Goal: Check status: Check status

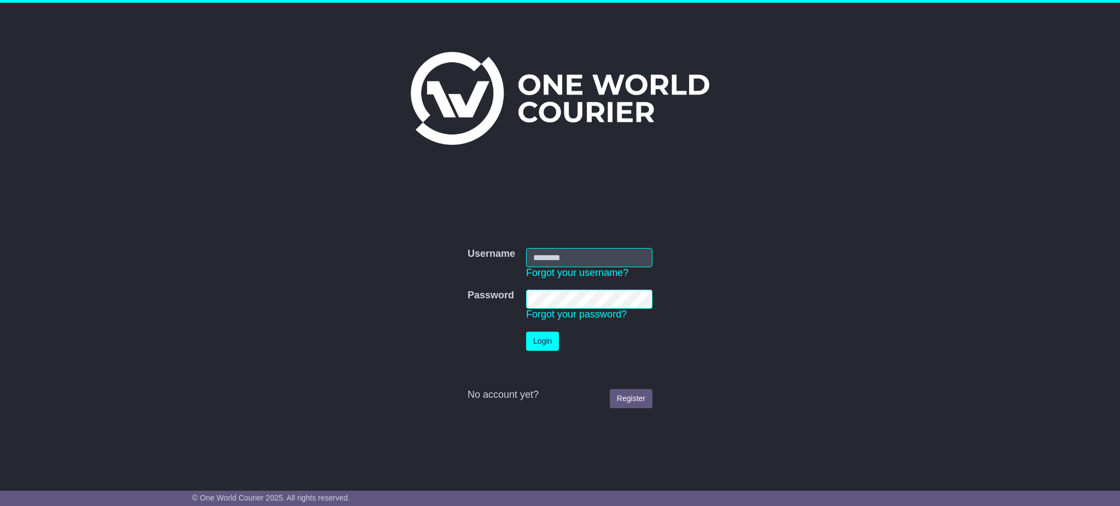
type input "**********"
click at [537, 337] on button "Login" at bounding box center [542, 341] width 33 height 19
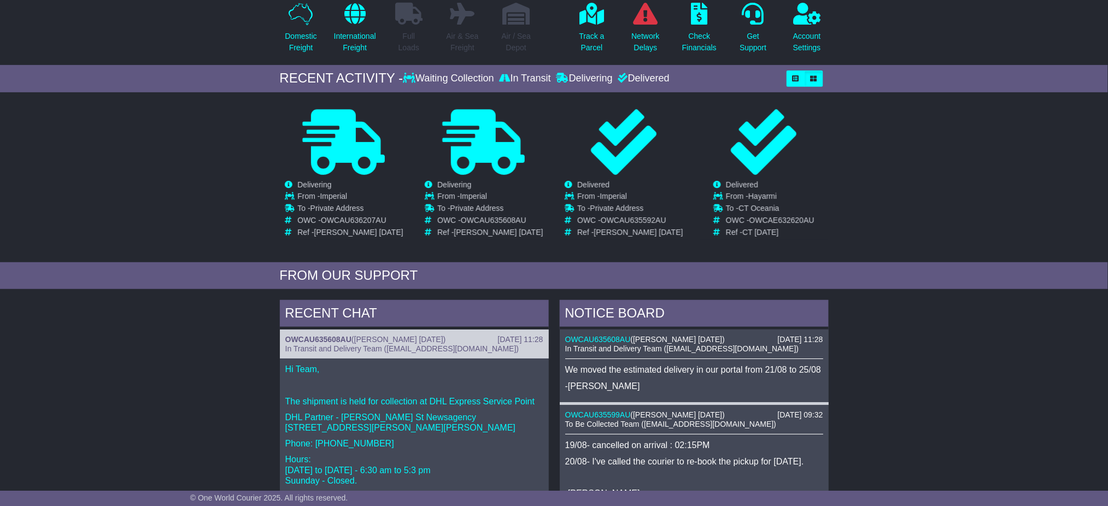
scroll to position [145, 0]
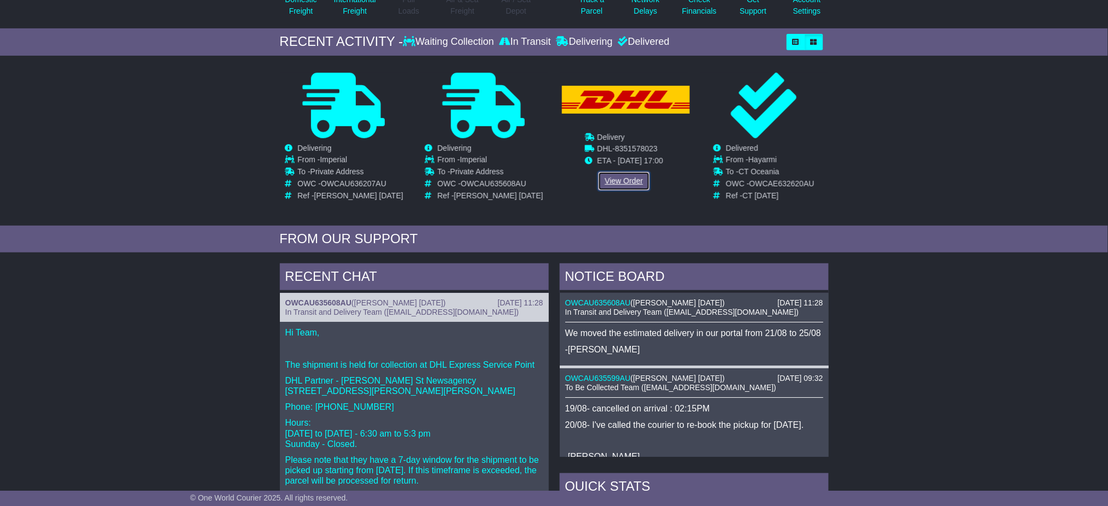
click at [607, 180] on link "View Order" at bounding box center [624, 181] width 52 height 19
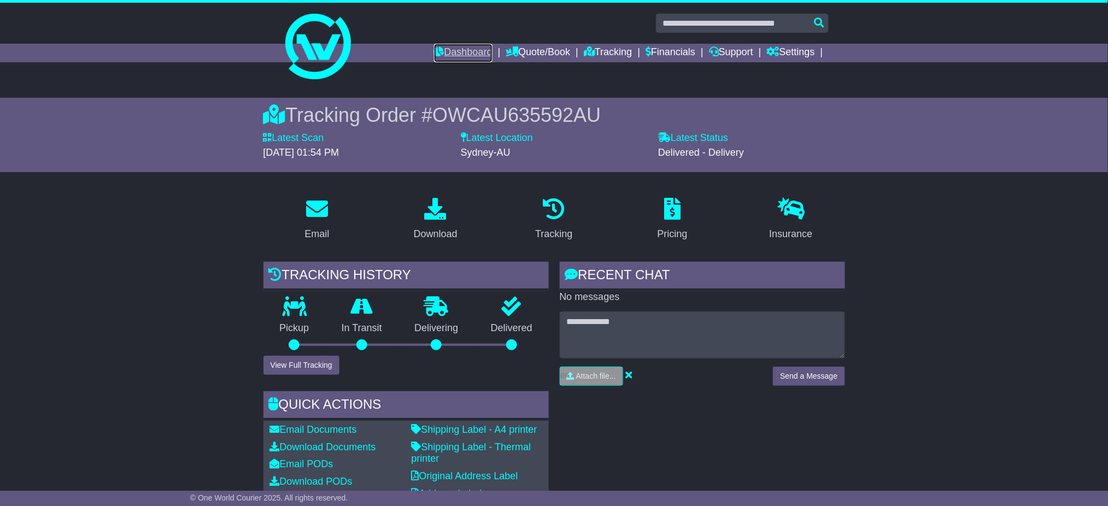
click at [446, 50] on link "Dashboard" at bounding box center [463, 53] width 59 height 19
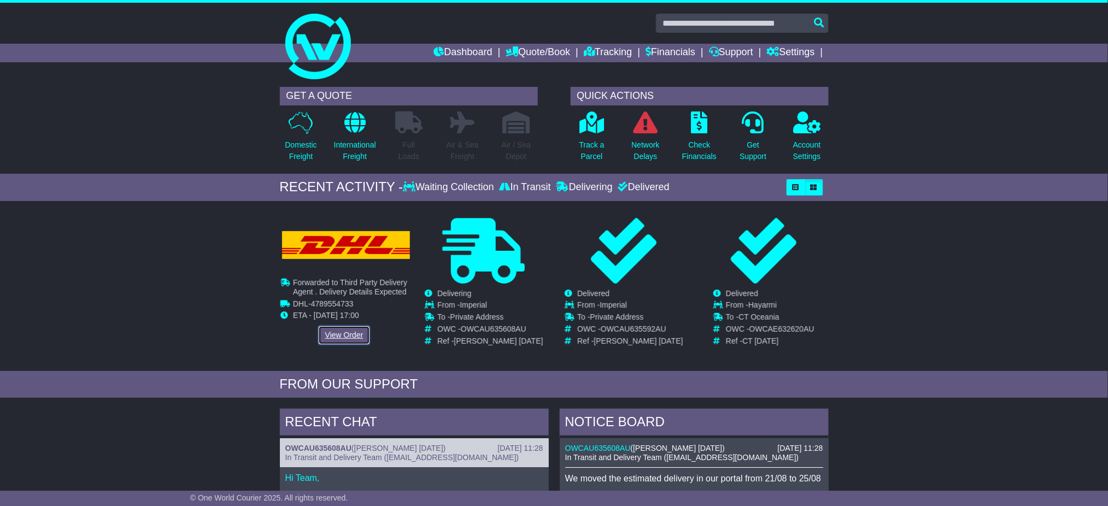
click at [346, 326] on link "View Order" at bounding box center [344, 335] width 52 height 19
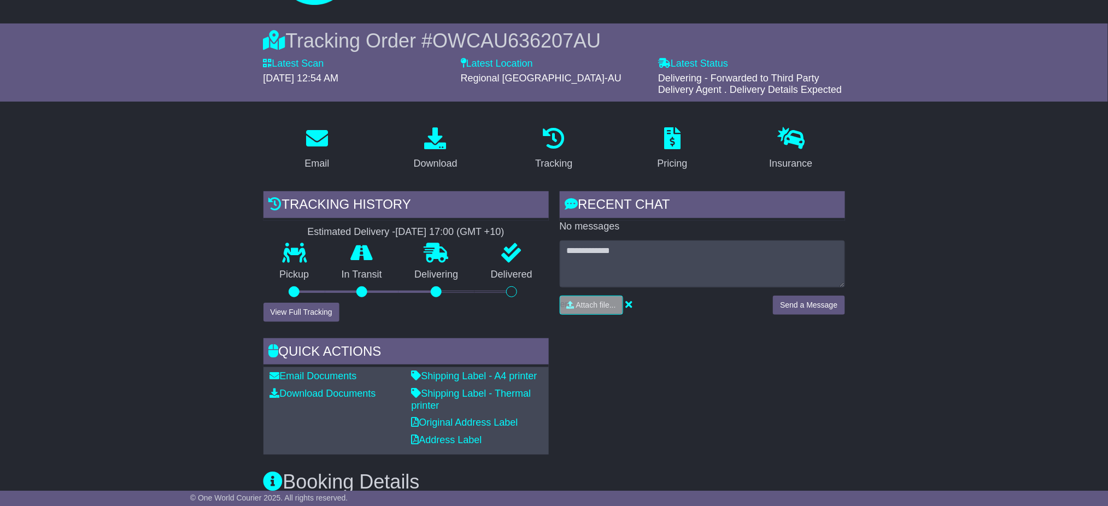
scroll to position [73, 0]
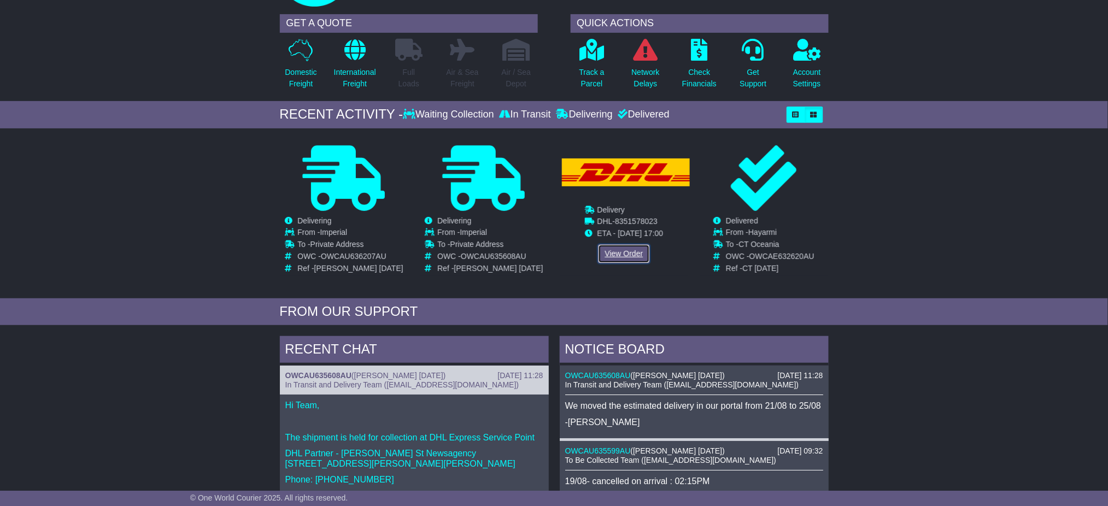
click at [620, 248] on link "View Order" at bounding box center [624, 253] width 52 height 19
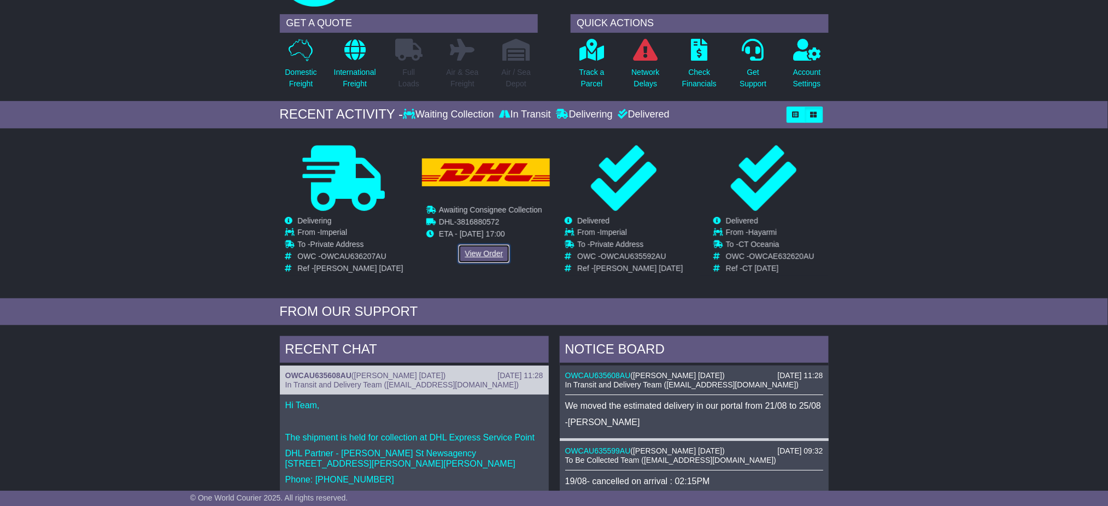
click at [488, 252] on link "View Order" at bounding box center [484, 253] width 52 height 19
